Goal: Task Accomplishment & Management: Manage account settings

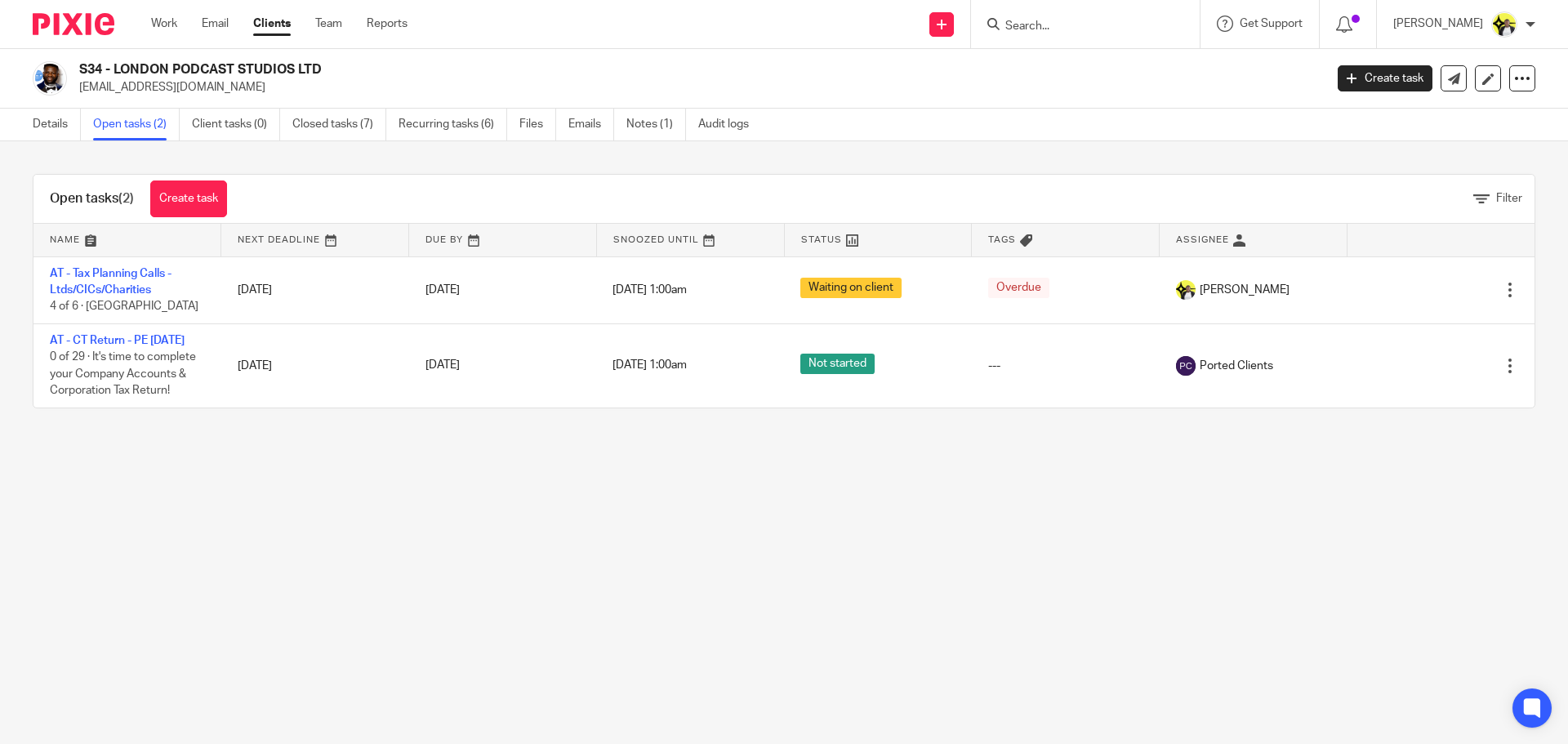
click at [1014, 33] on input "Search" at bounding box center [1077, 27] width 147 height 14
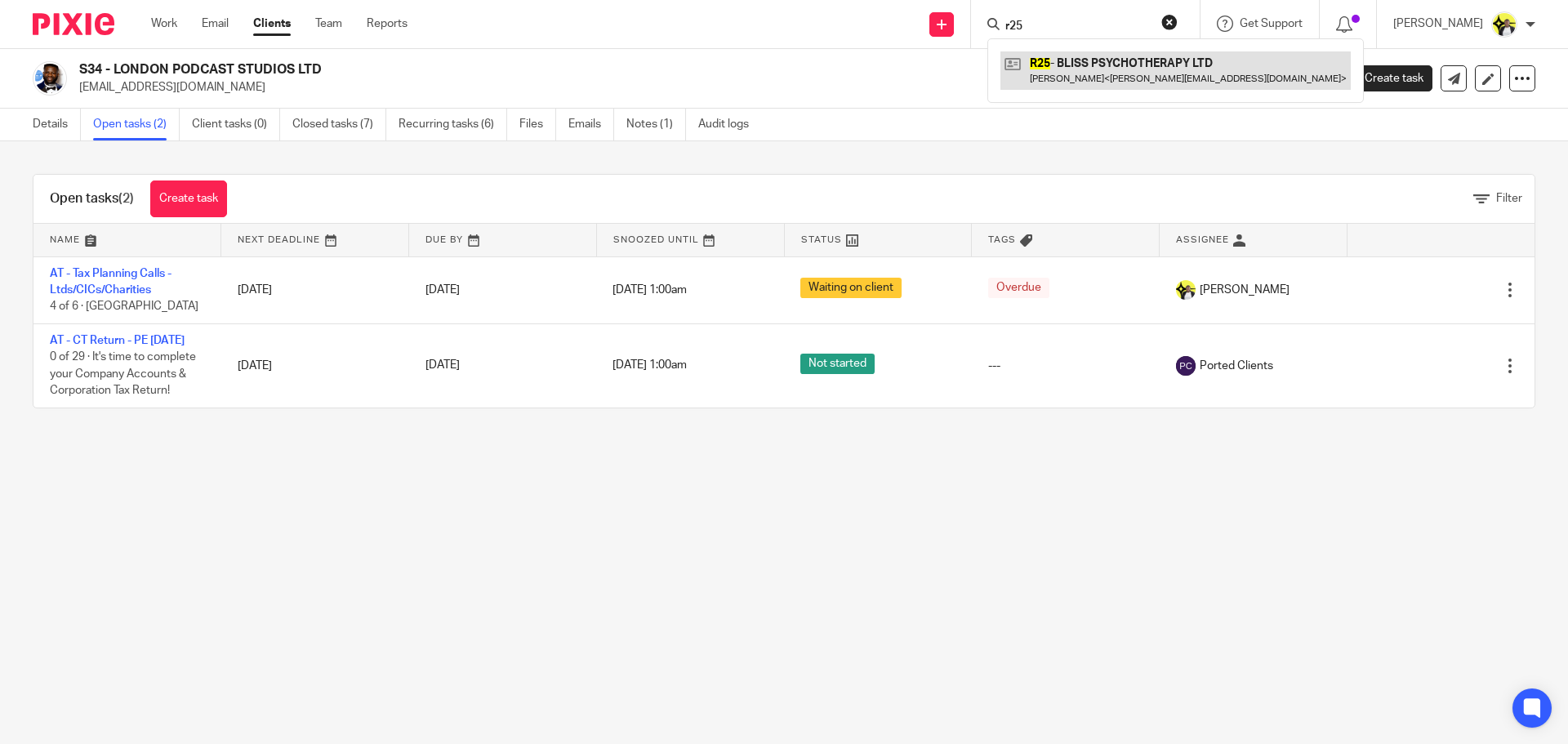
type input "r25"
click at [1050, 75] on link at bounding box center [1175, 70] width 350 height 38
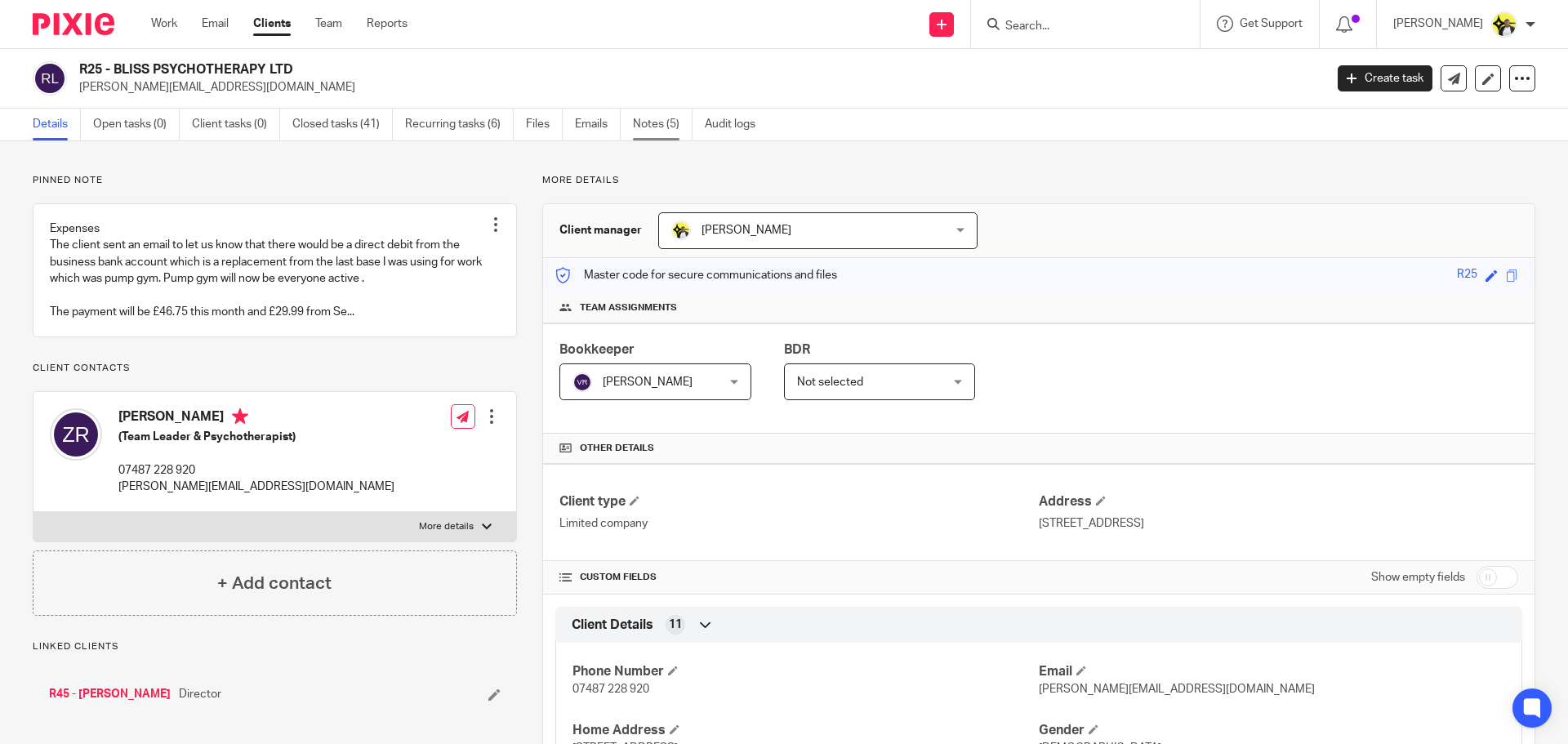
click at [651, 126] on link "Notes (5)" at bounding box center [662, 124] width 59 height 31
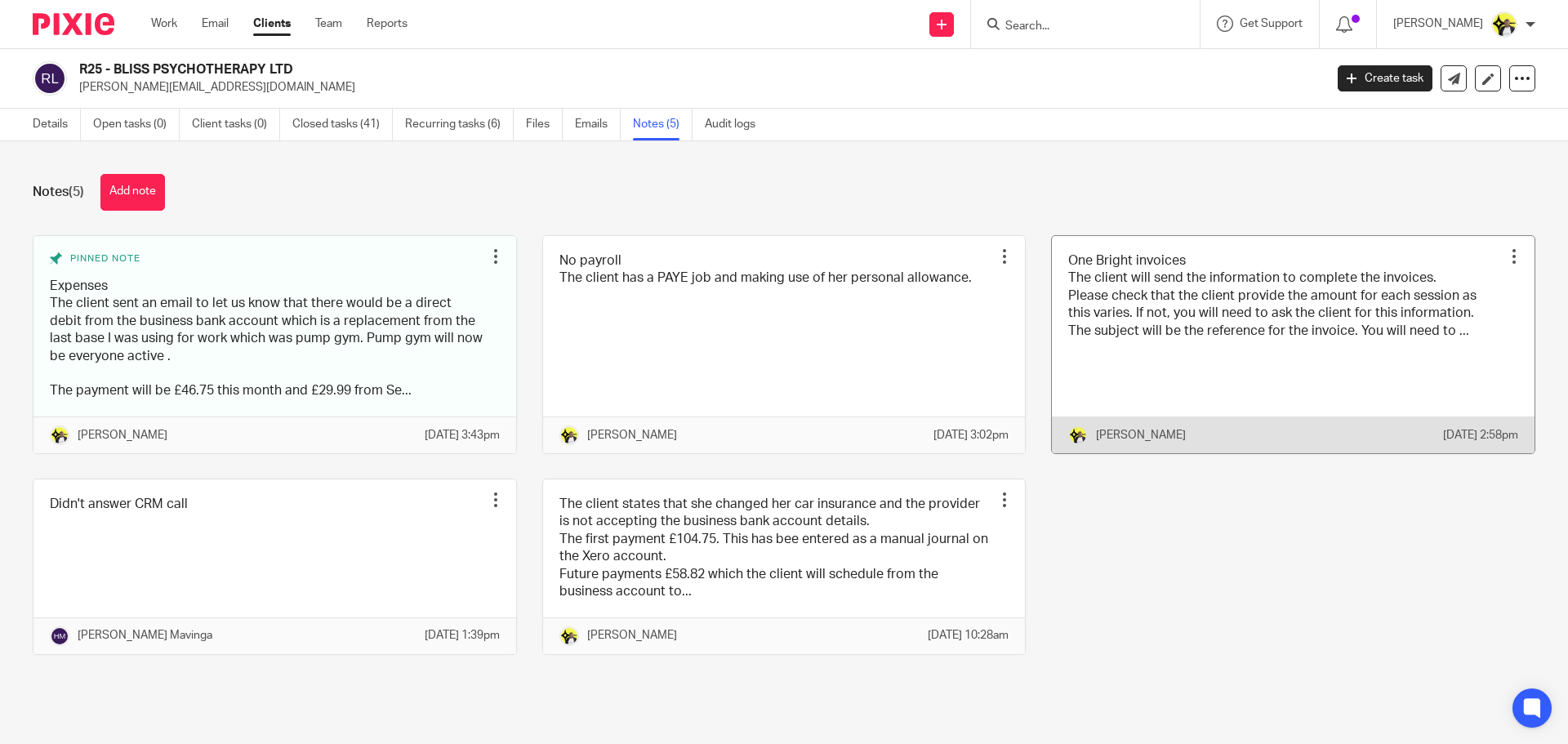
click at [1506, 259] on div at bounding box center [1514, 256] width 16 height 16
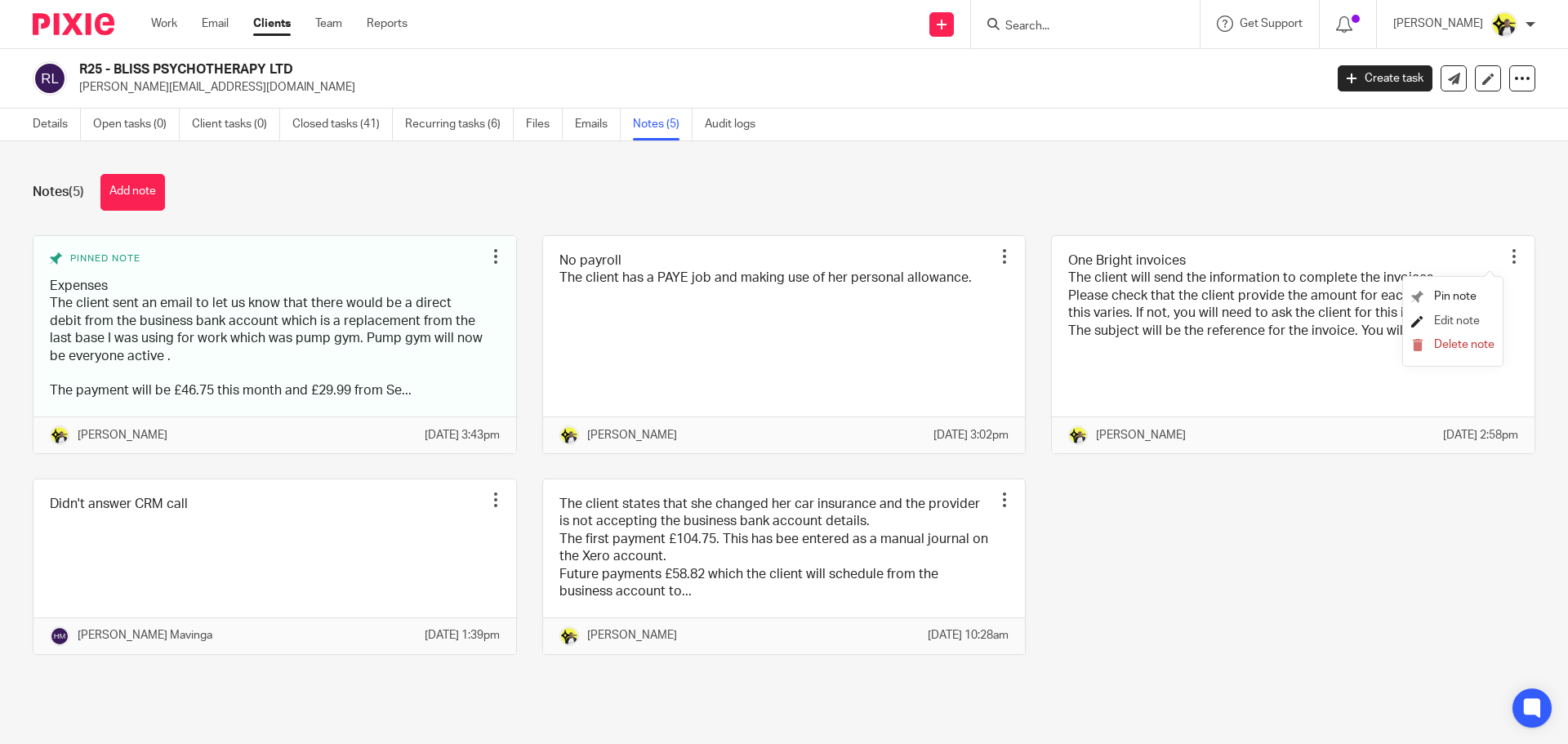
click at [1465, 323] on span "Edit note" at bounding box center [1457, 321] width 46 height 12
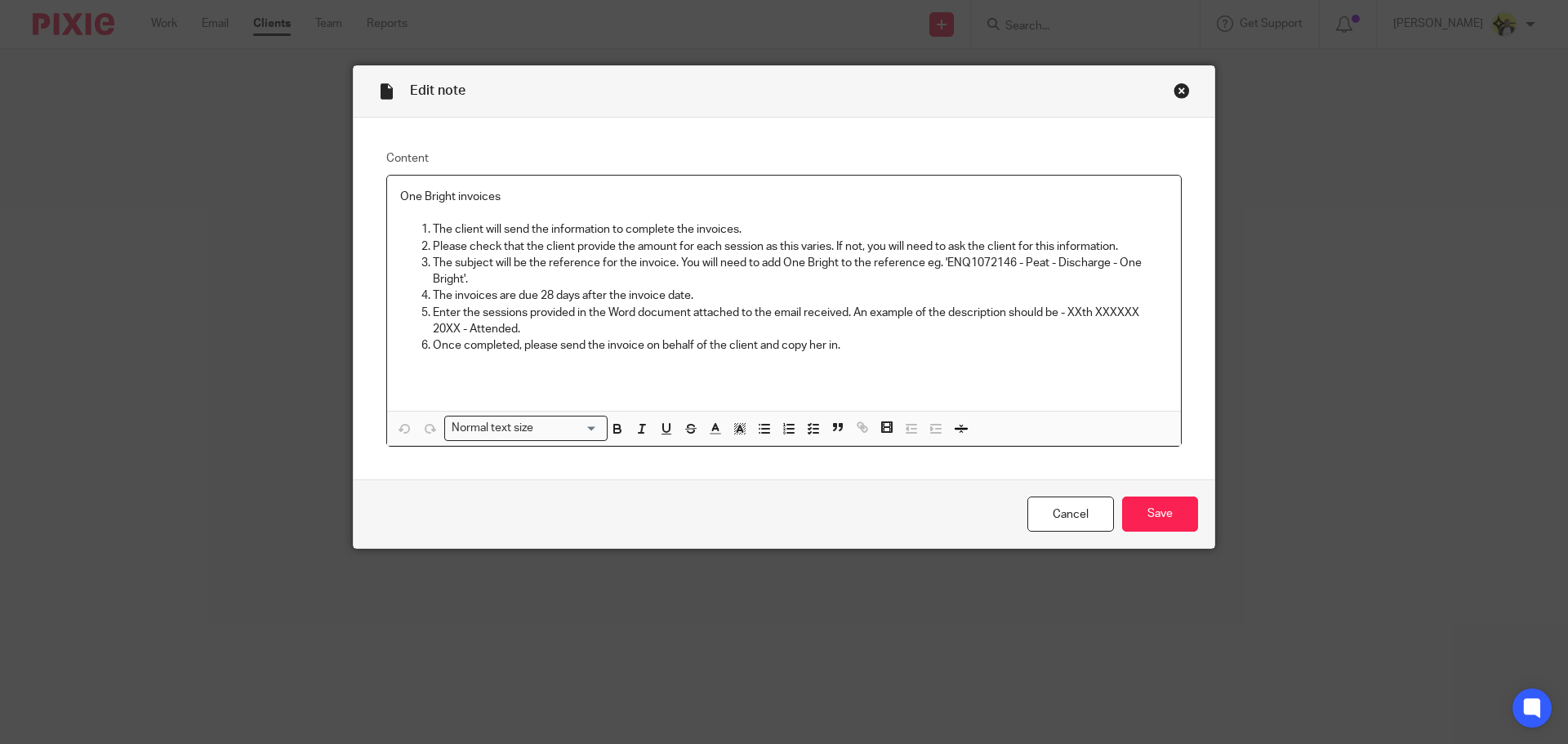
click at [1179, 94] on div "Close this dialog window" at bounding box center [1182, 91] width 16 height 16
click at [1178, 93] on div "Close this dialog window" at bounding box center [1182, 91] width 16 height 16
